Goal: Task Accomplishment & Management: Complete application form

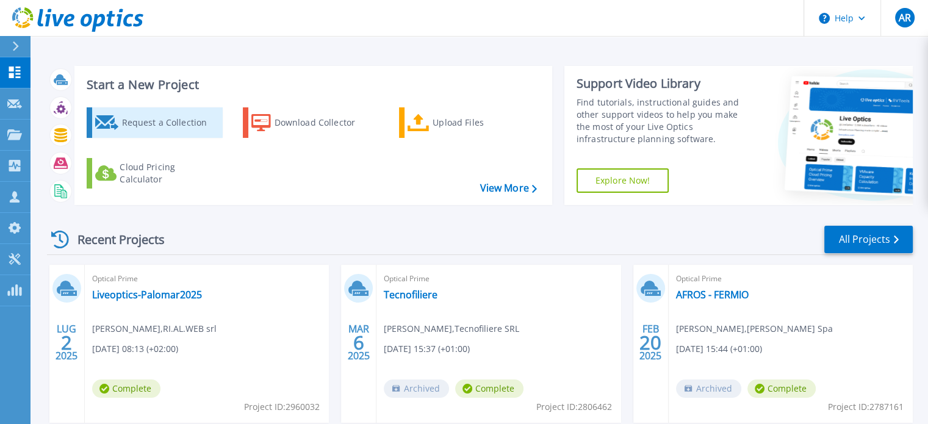
click at [152, 128] on div "Request a Collection" at bounding box center [170, 122] width 98 height 24
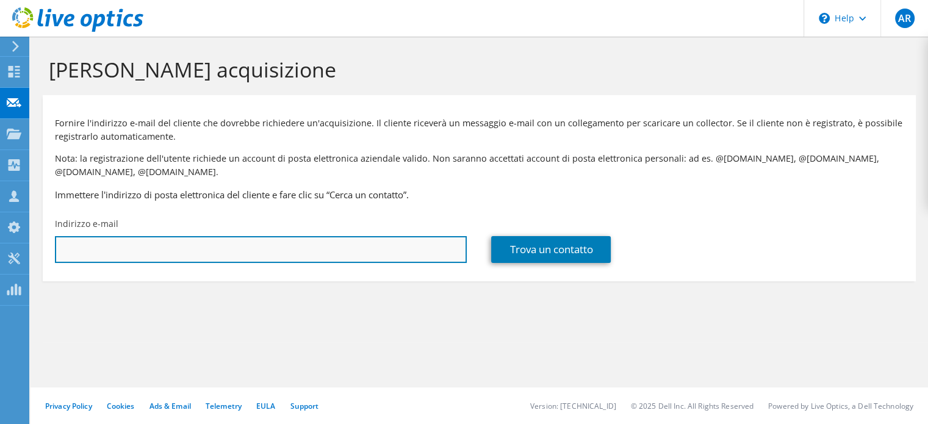
click at [190, 246] on input "text" at bounding box center [261, 249] width 412 height 27
type input "c"
drag, startPoint x: 150, startPoint y: 250, endPoint x: 0, endPoint y: 251, distance: 150.1
click at [0, 251] on div "AR Partner di canale Alessandro Rosati alessandro@rialweb.com RI.AL.WEB srl My …" at bounding box center [464, 212] width 928 height 424
type input "c"
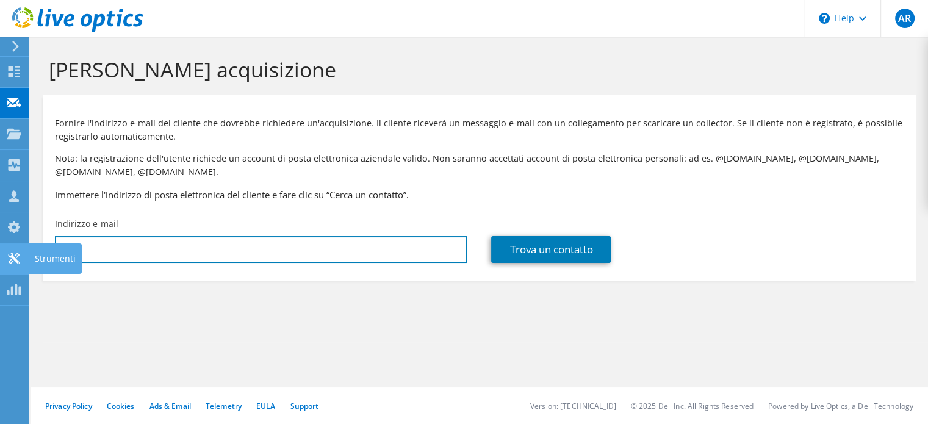
paste input "Christian Bonato - Bitstorm srl <cb@bitstormsrl.com>"
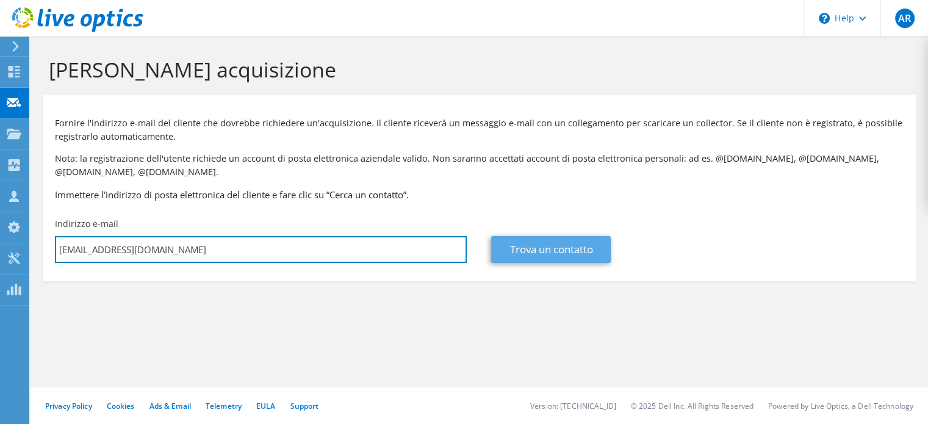
type input "cb@bitstormsrl.com"
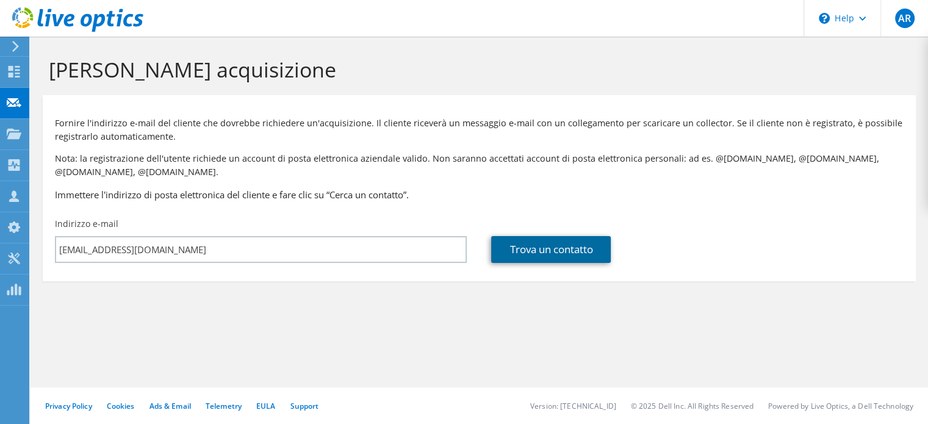
click at [559, 251] on link "Trova un contatto" at bounding box center [551, 249] width 120 height 27
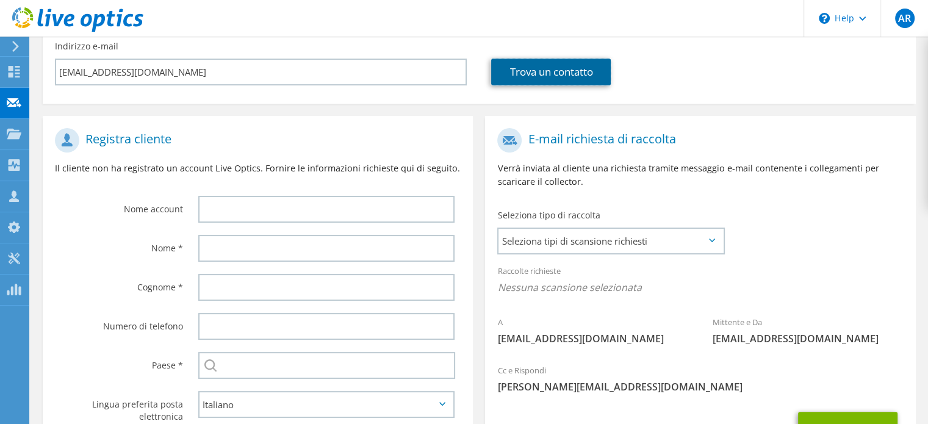
scroll to position [178, 0]
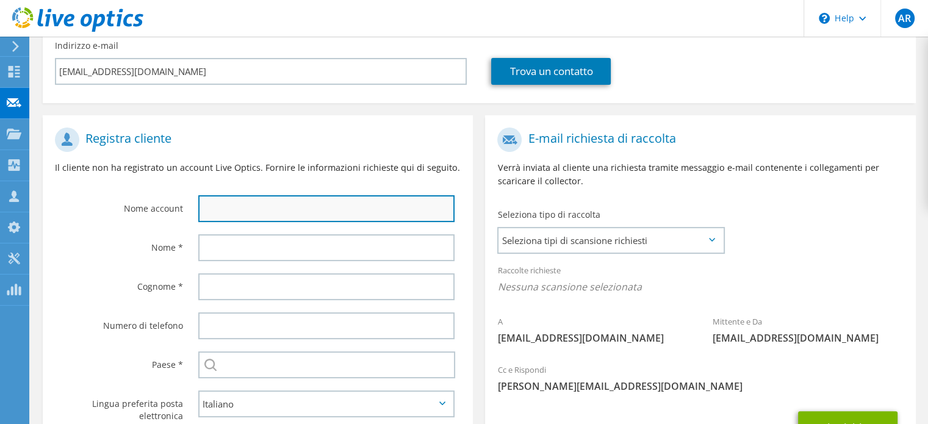
click at [278, 219] on input "text" at bounding box center [326, 208] width 256 height 27
type input "G"
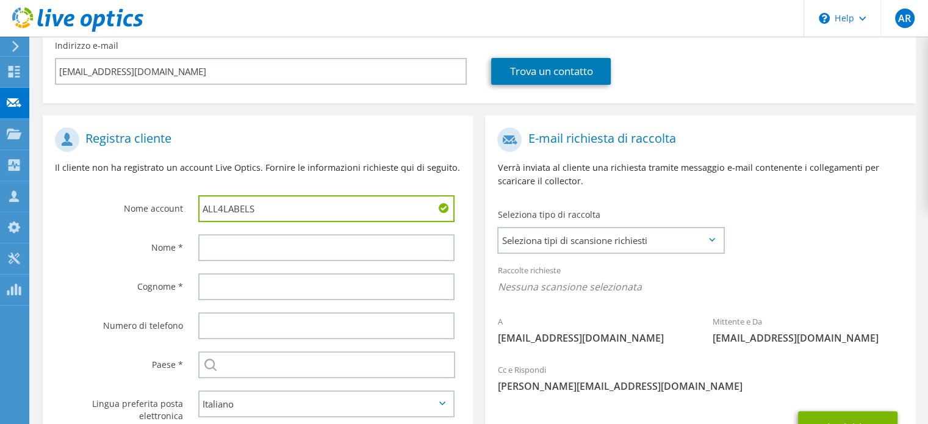
type input "ALL4LABELS"
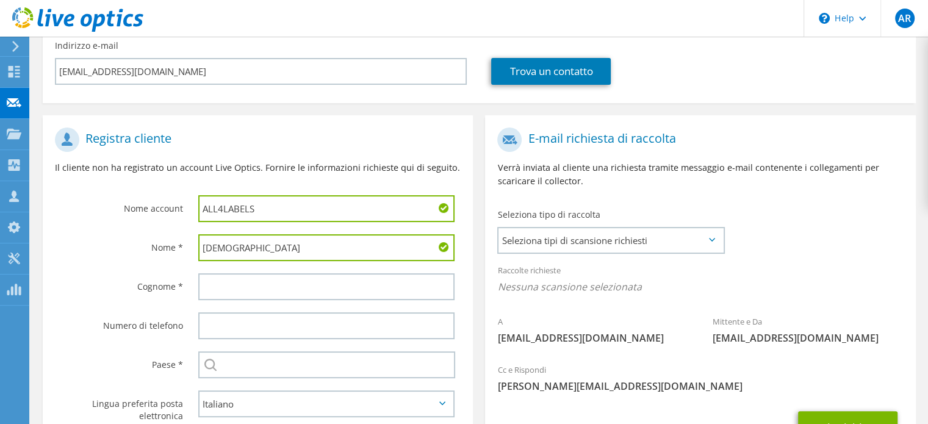
type input "Christian"
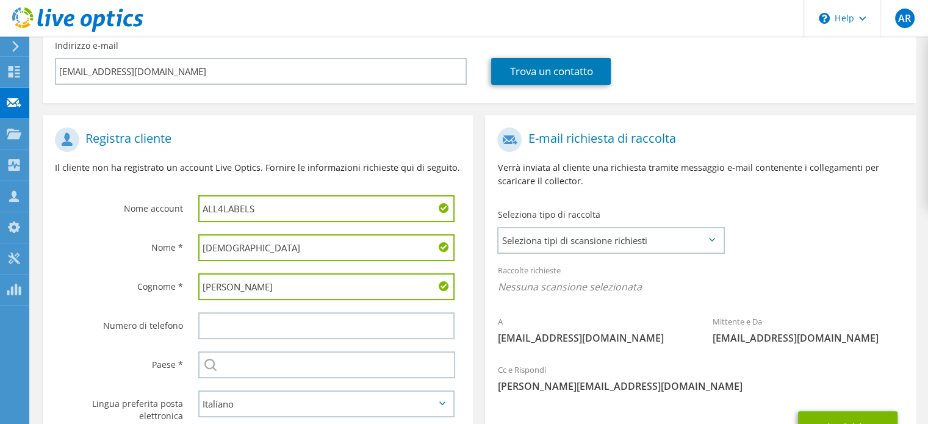
type input "Bonato"
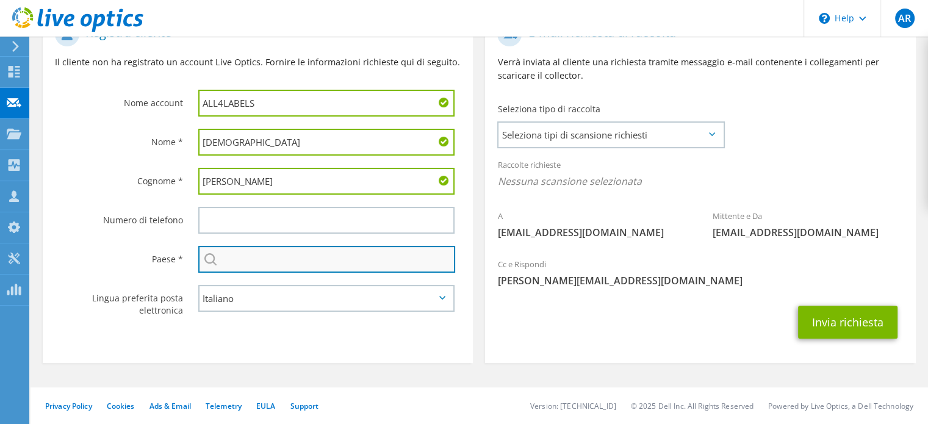
click at [281, 259] on input "text" at bounding box center [326, 259] width 257 height 27
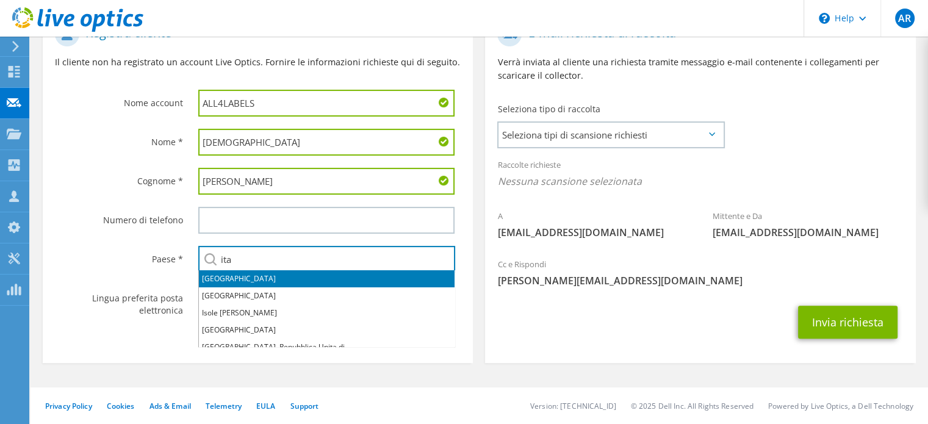
click at [248, 276] on li "[GEOGRAPHIC_DATA]" at bounding box center [327, 278] width 256 height 17
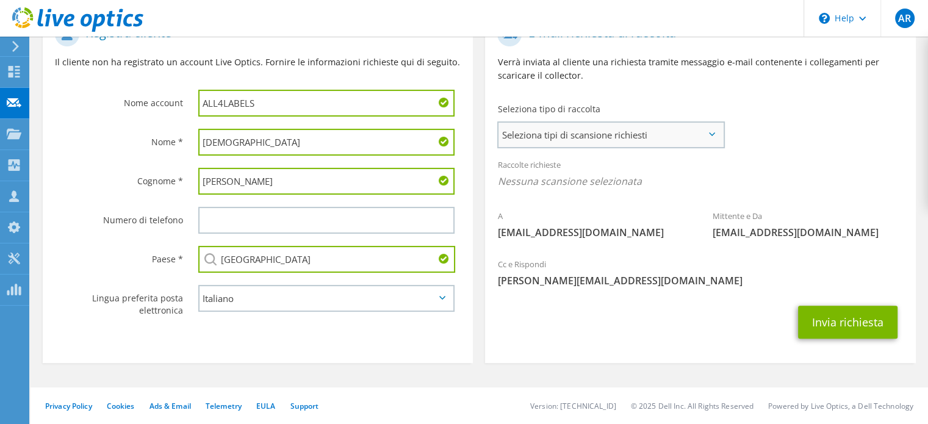
type input "[GEOGRAPHIC_DATA]"
click at [647, 141] on span "Seleziona tipi di scansione richiesti" at bounding box center [611, 135] width 225 height 24
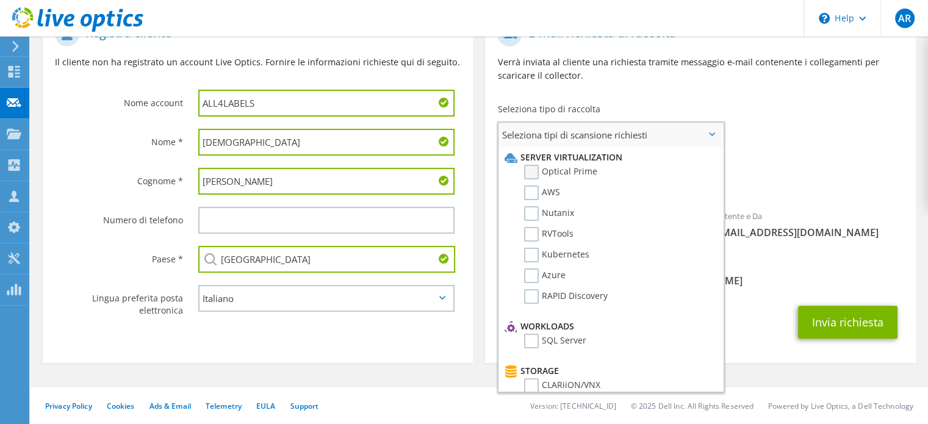
click at [532, 173] on label "Optical Prime" at bounding box center [560, 172] width 73 height 15
click at [0, 0] on input "Optical Prime" at bounding box center [0, 0] width 0 height 0
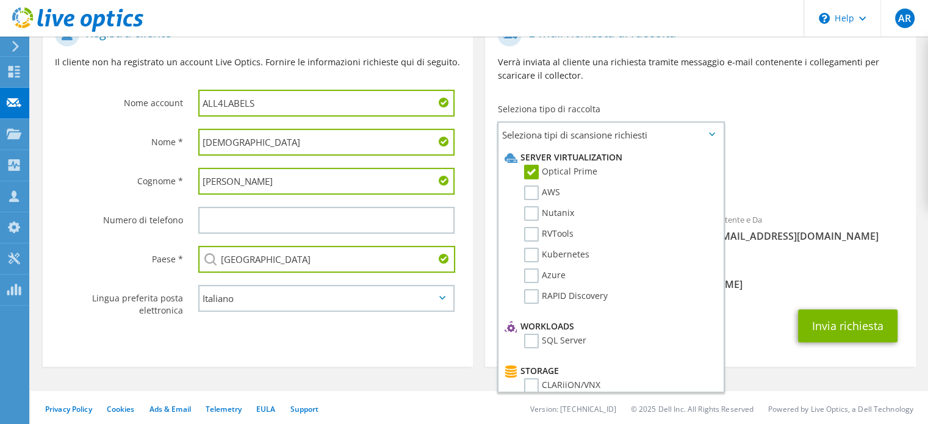
click at [839, 293] on div "Cc e Rispondi alessandro@rialweb.com" at bounding box center [700, 276] width 430 height 42
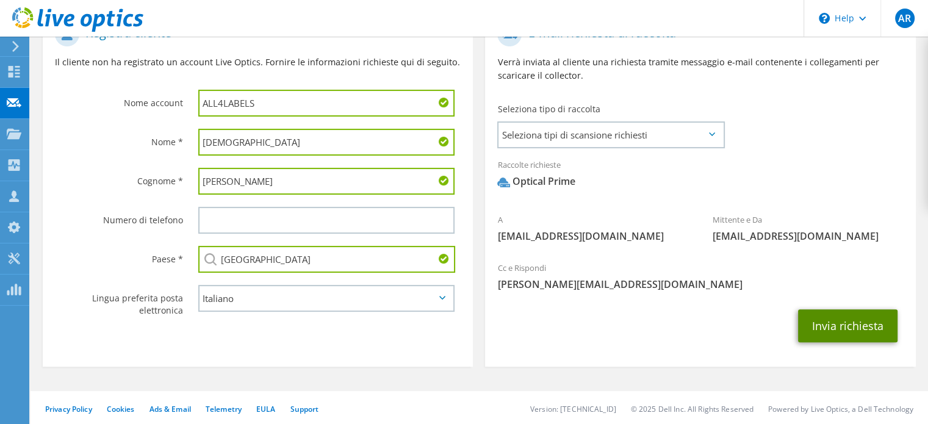
click at [834, 333] on button "Invia richiesta" at bounding box center [847, 325] width 99 height 33
